Goal: Check status: Check status

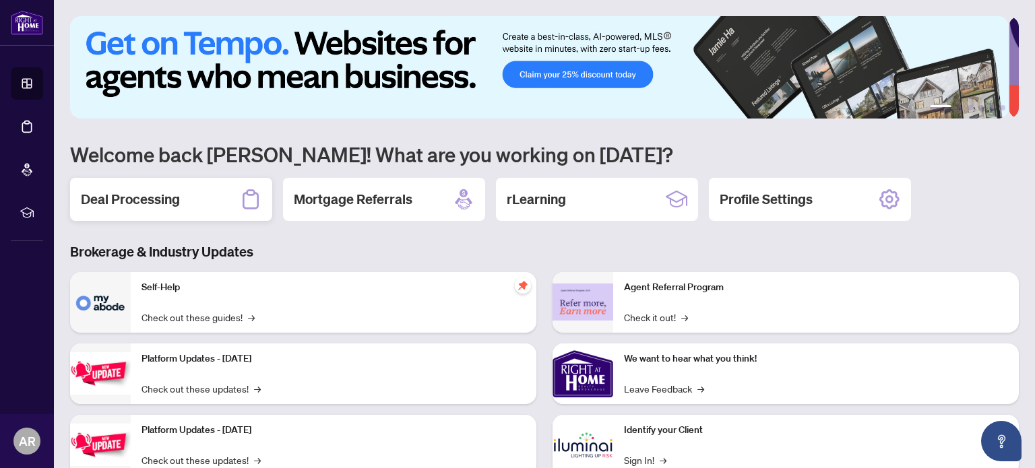
click at [225, 199] on div "Deal Processing" at bounding box center [171, 199] width 202 height 43
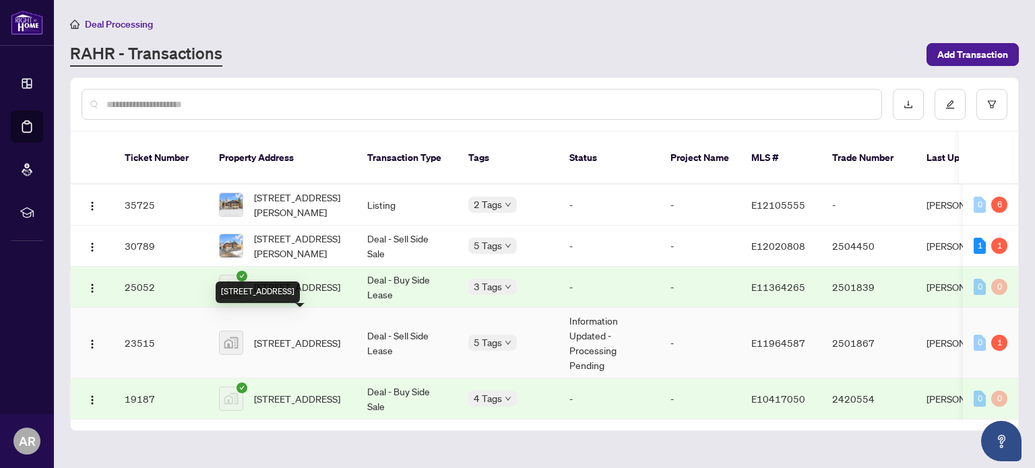
click at [332, 336] on span "[STREET_ADDRESS]" at bounding box center [297, 343] width 86 height 15
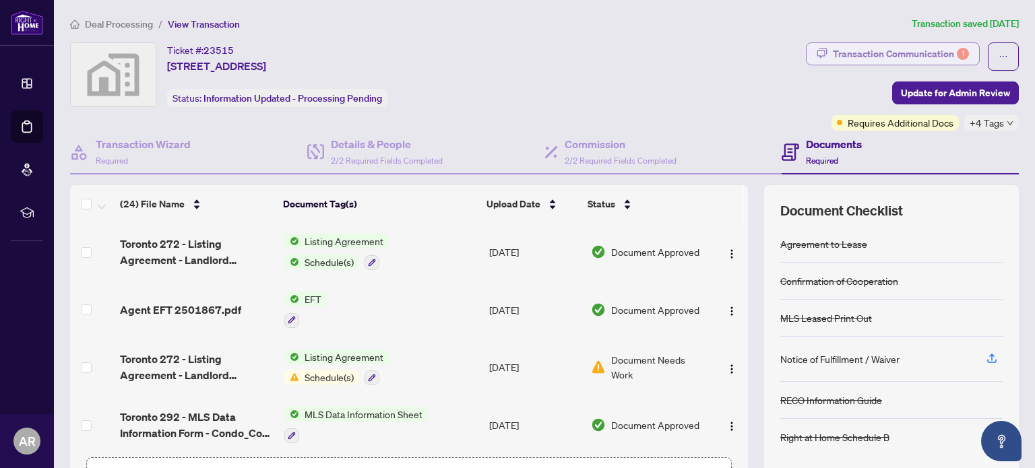
click at [927, 51] on div "Transaction Communication 1" at bounding box center [901, 54] width 136 height 22
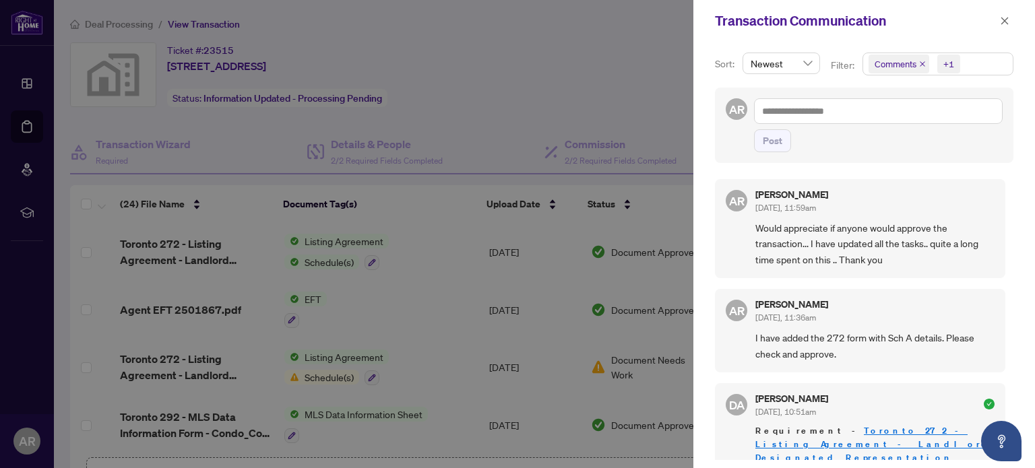
click at [626, 88] on div at bounding box center [517, 234] width 1035 height 468
click at [620, 77] on div at bounding box center [517, 234] width 1035 height 468
click at [1004, 23] on icon "close" at bounding box center [1004, 20] width 9 height 9
